Goal: Transaction & Acquisition: Purchase product/service

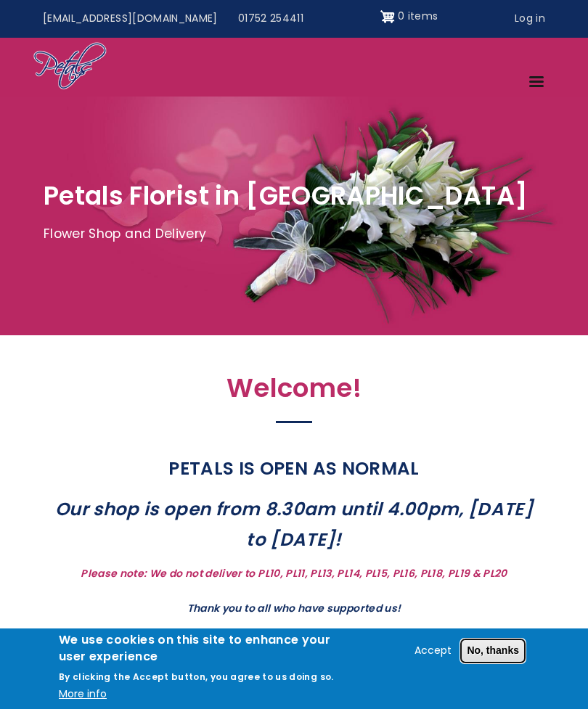
click at [508, 654] on button "No, thanks" at bounding box center [492, 651] width 65 height 25
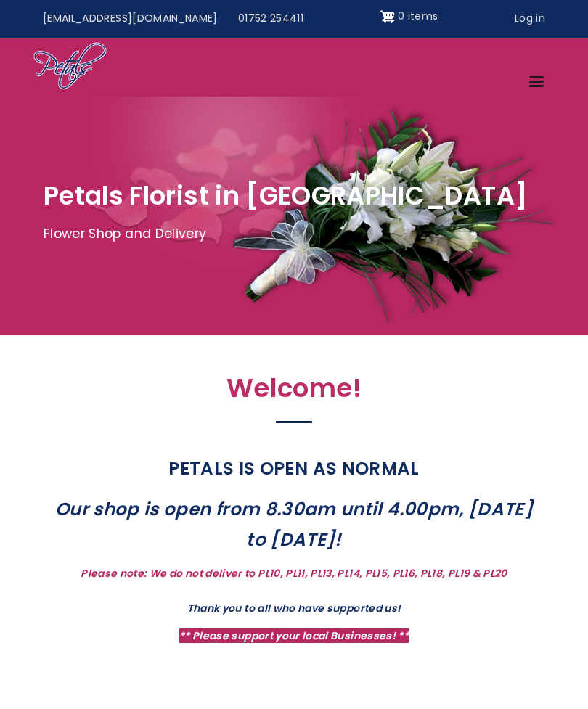
click at [538, 83] on link "Menu" at bounding box center [538, 82] width 36 height 25
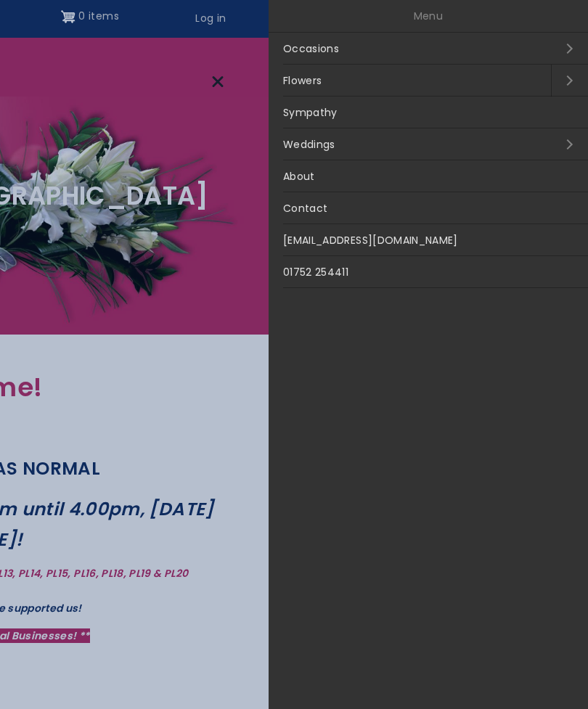
click at [556, 56] on link "Occasions Open submenu" at bounding box center [427, 49] width 319 height 32
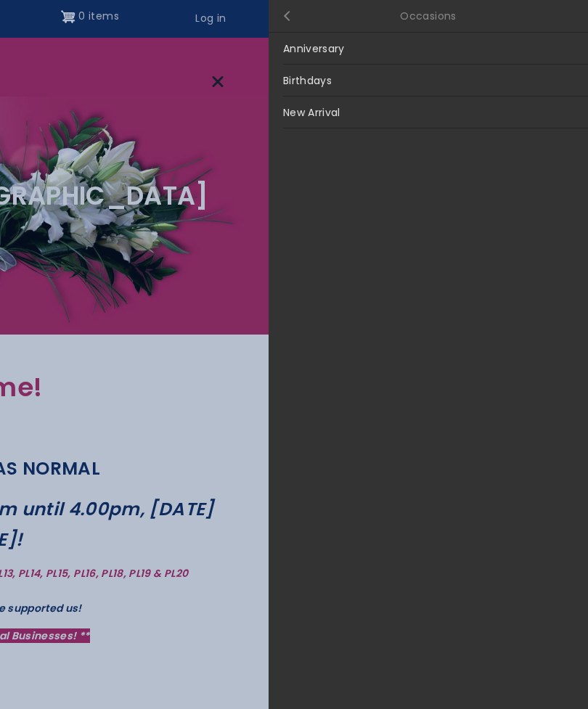
click at [284, 23] on link "Close submenu" at bounding box center [286, 16] width 36 height 32
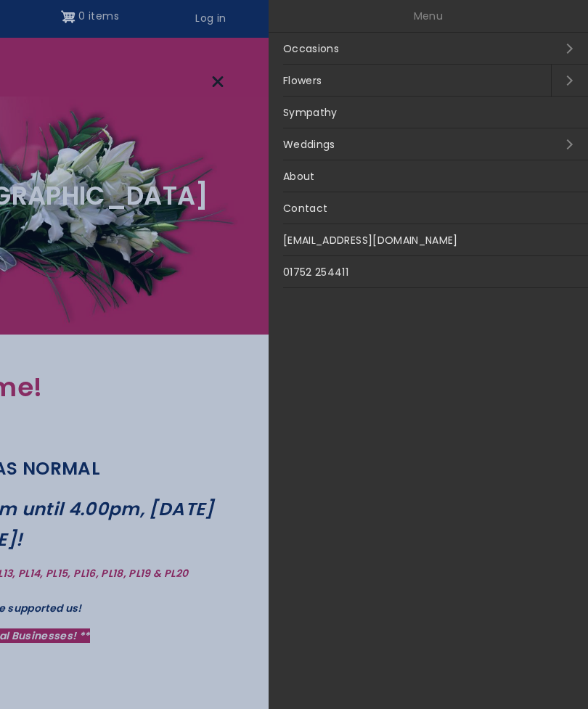
click at [338, 84] on link "Flowers" at bounding box center [409, 81] width 282 height 32
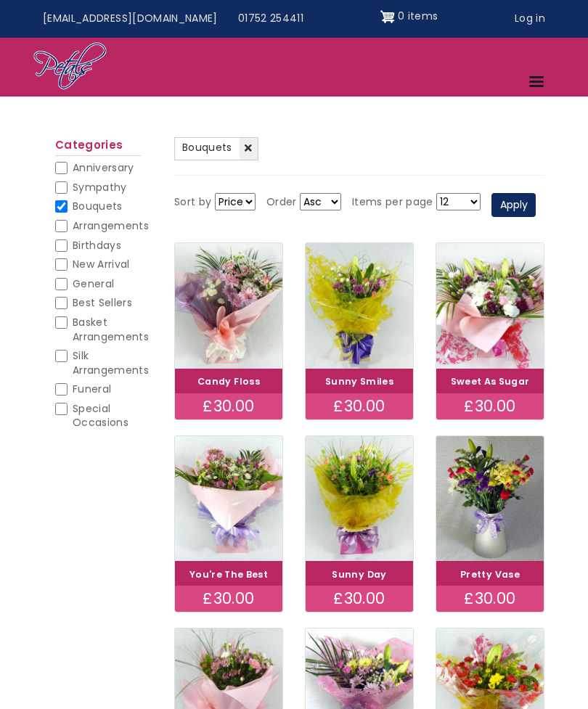
click at [567, 83] on nav "Menu Occasions Anniversary Birthdays New Arrival Flowers Arrangements Basket Ar…" at bounding box center [294, 67] width 588 height 59
click at [540, 76] on link "Menu" at bounding box center [538, 82] width 36 height 25
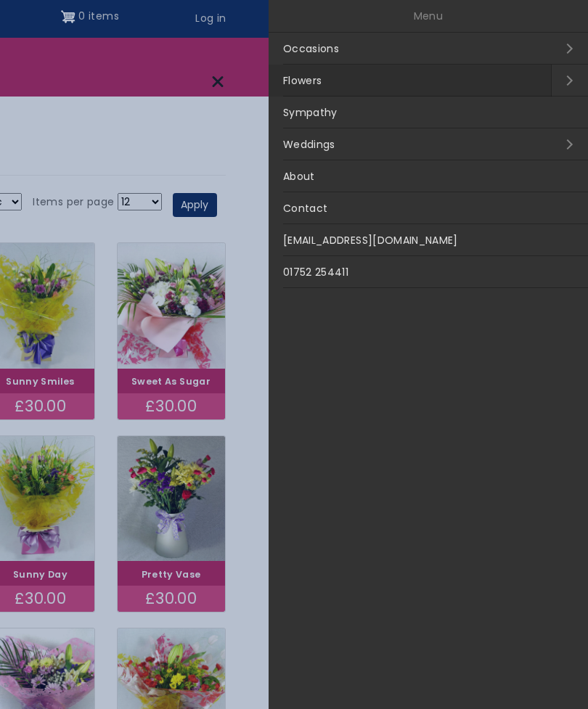
click at [537, 148] on link "Weddings Open submenu" at bounding box center [427, 144] width 319 height 32
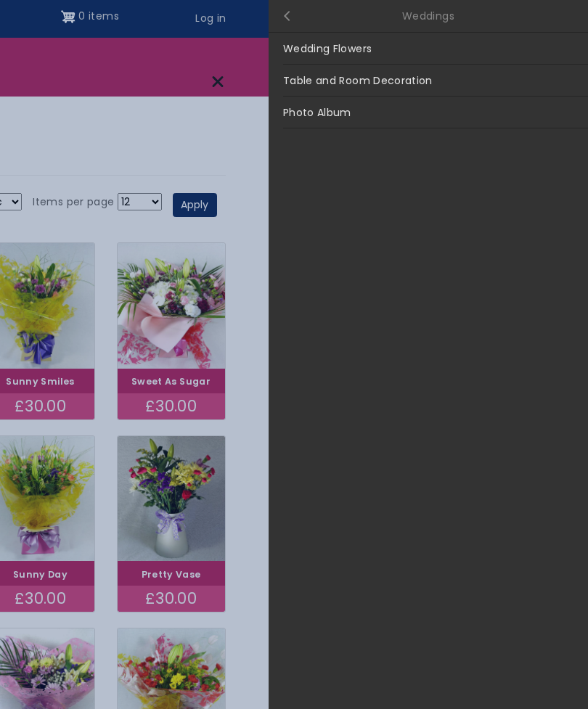
click at [315, 50] on link "Wedding Flowers" at bounding box center [427, 49] width 319 height 32
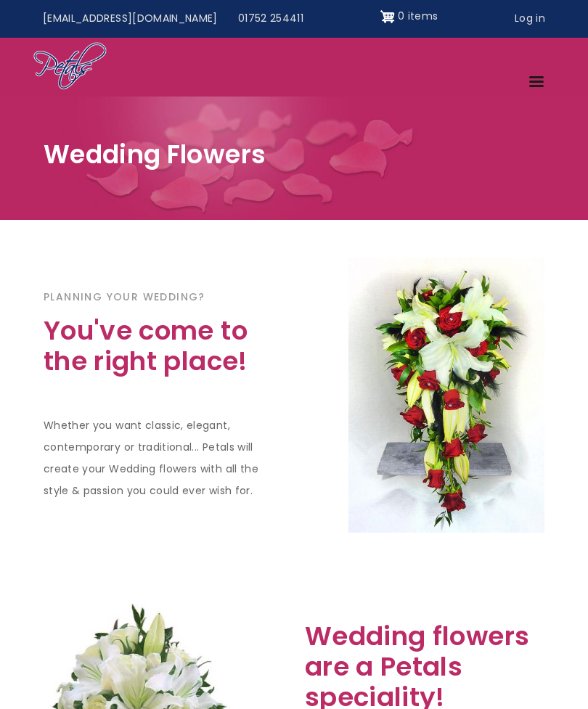
click at [541, 86] on link "Menu" at bounding box center [538, 82] width 36 height 25
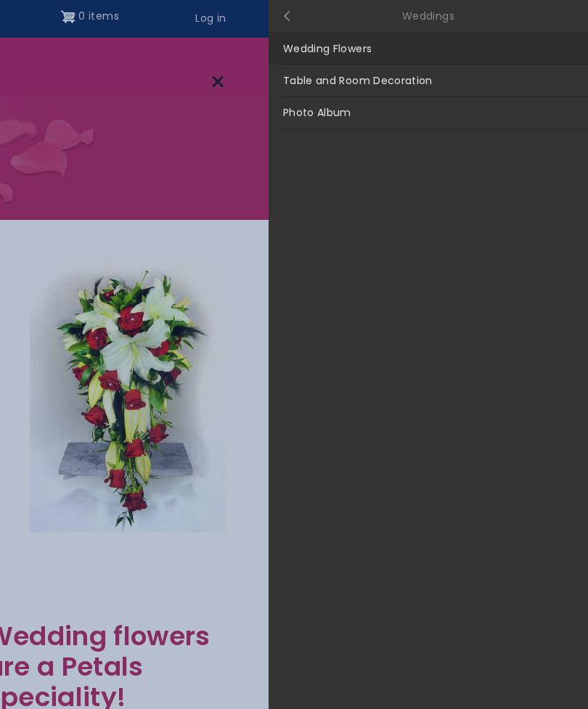
click at [279, 20] on link "Close submenu" at bounding box center [286, 16] width 36 height 32
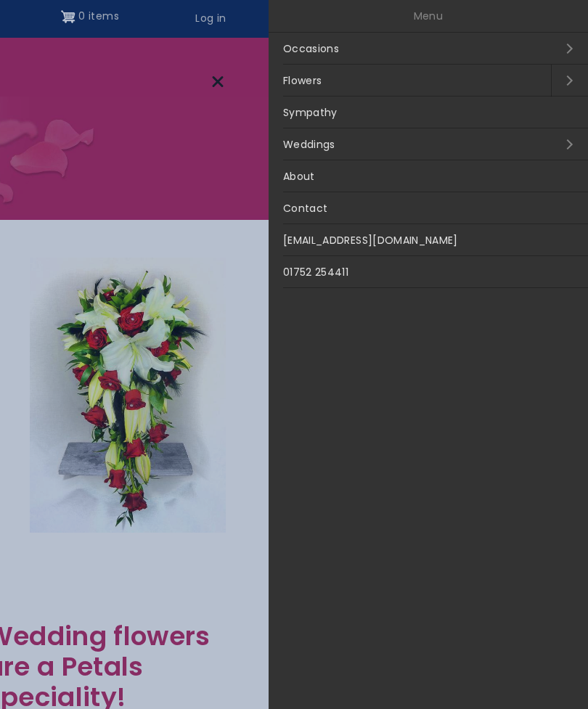
click at [559, 49] on link "Occasions Open submenu" at bounding box center [427, 49] width 319 height 32
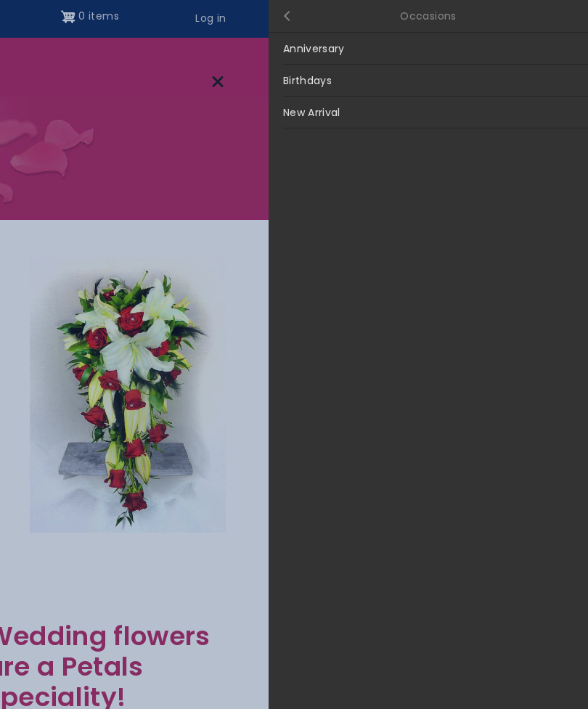
click at [338, 54] on link "Anniversary" at bounding box center [427, 49] width 319 height 32
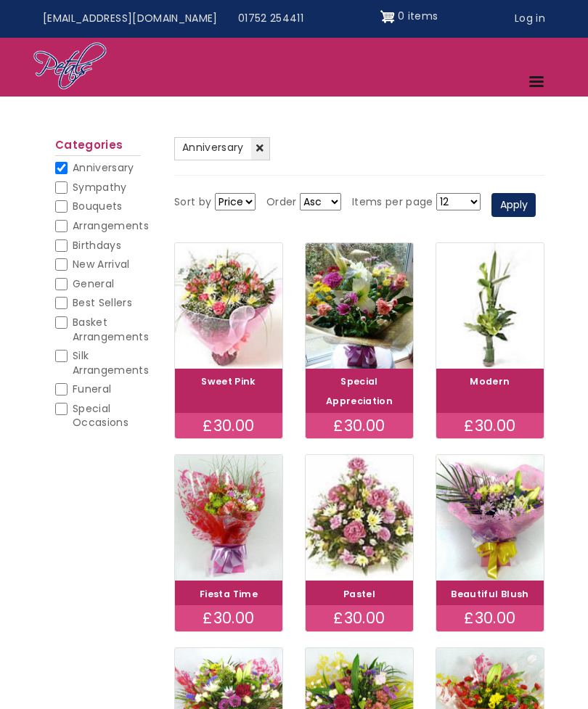
click at [106, 186] on span "Sympathy" at bounding box center [100, 187] width 54 height 15
click at [67, 186] on input "Sympathy" at bounding box center [61, 187] width 12 height 12
checkbox input "true"
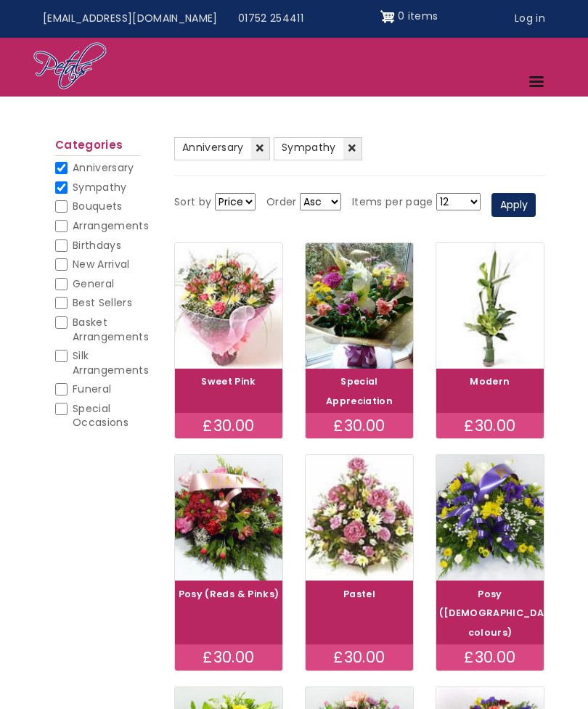
click at [107, 286] on span "General" at bounding box center [93, 283] width 41 height 15
click at [67, 286] on input "General" at bounding box center [61, 284] width 12 height 12
checkbox input "true"
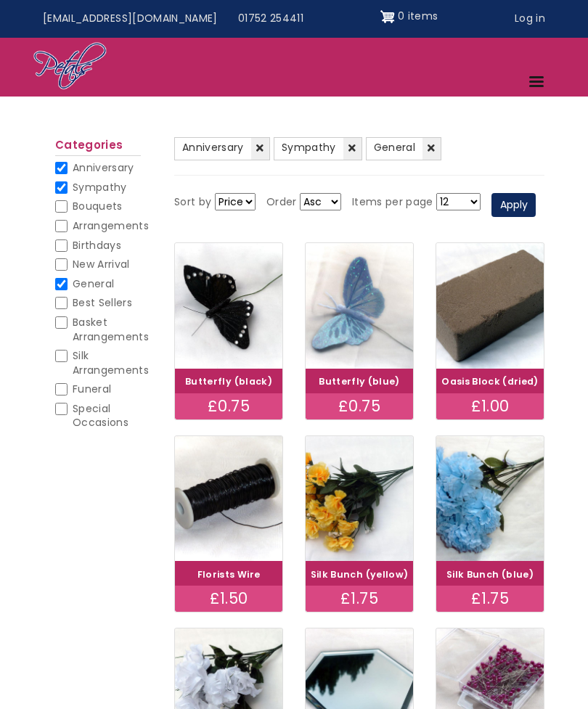
click at [126, 327] on span "Basket Arrangements" at bounding box center [111, 329] width 76 height 29
click at [67, 327] on input "Basket Arrangements" at bounding box center [61, 322] width 12 height 12
checkbox input "true"
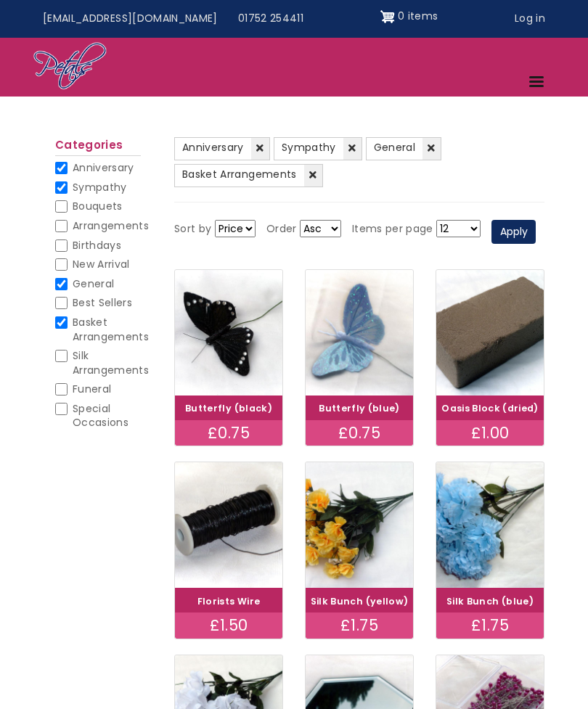
click at [67, 283] on input "General" at bounding box center [61, 284] width 12 height 12
checkbox input "false"
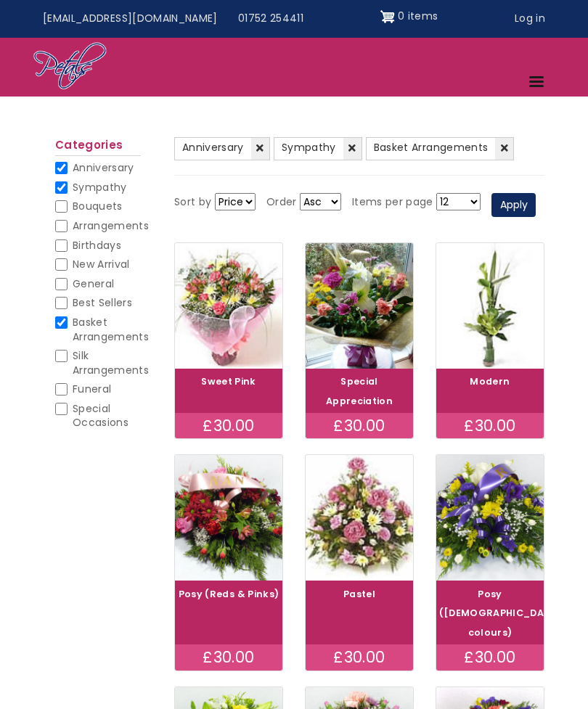
click at [66, 186] on input "Sympathy" at bounding box center [61, 187] width 12 height 12
checkbox input "false"
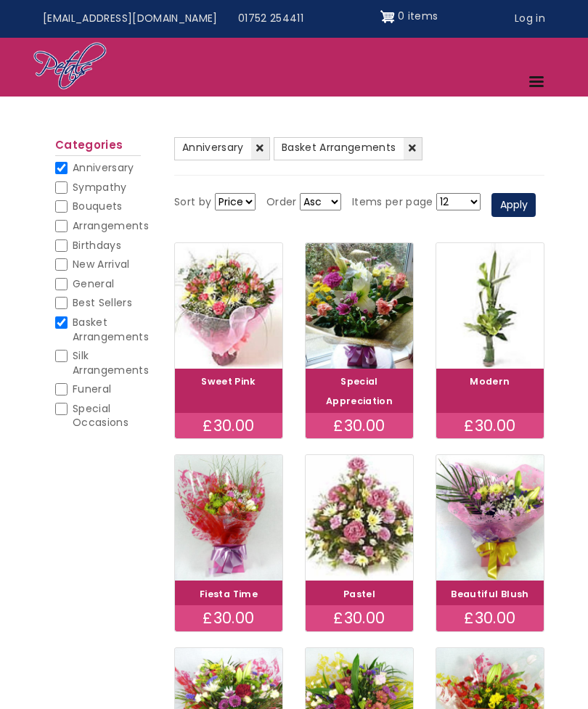
click at [61, 171] on input "Anniversary" at bounding box center [61, 168] width 12 height 12
checkbox input "false"
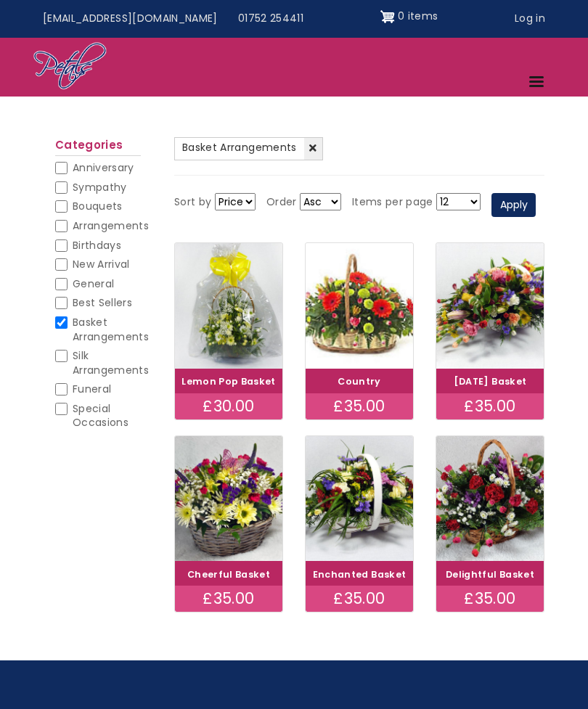
click at [104, 417] on span "Special Occasions" at bounding box center [101, 415] width 56 height 29
click at [67, 415] on input "Special Occasions" at bounding box center [61, 409] width 12 height 12
checkbox input "true"
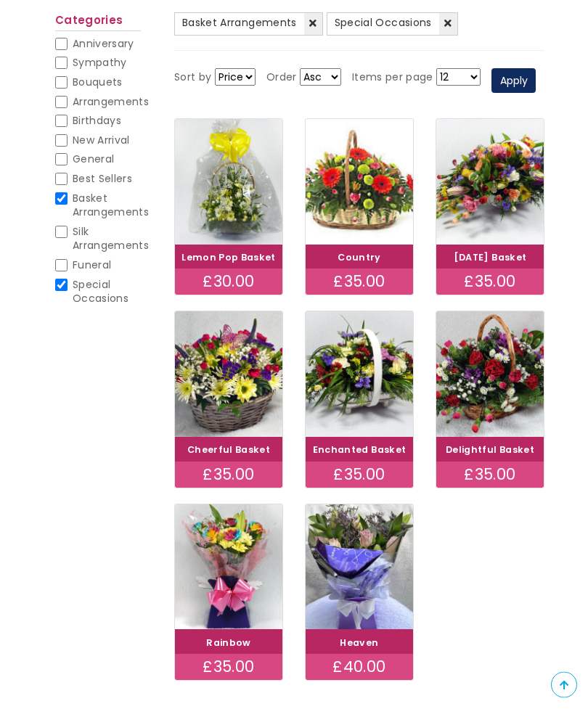
scroll to position [184, 0]
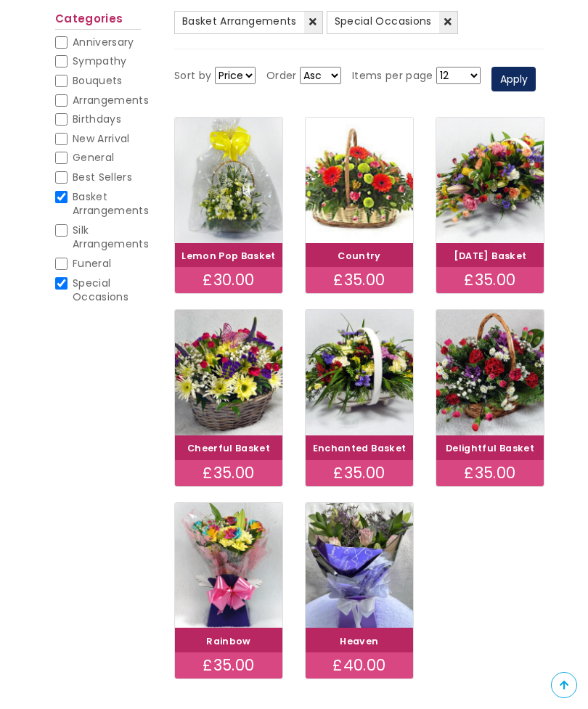
click at [365, 608] on img at bounding box center [359, 566] width 107 height 126
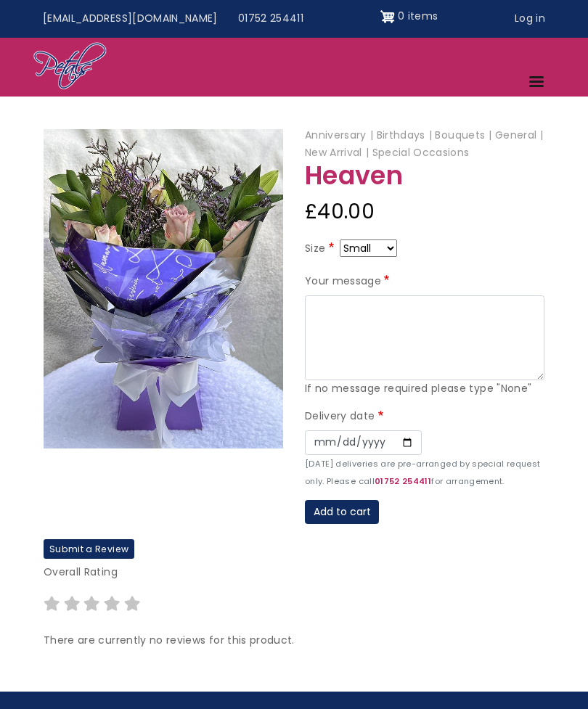
click at [541, 81] on span "Site header" at bounding box center [536, 82] width 15 height 2
